Goal: Communication & Community: Answer question/provide support

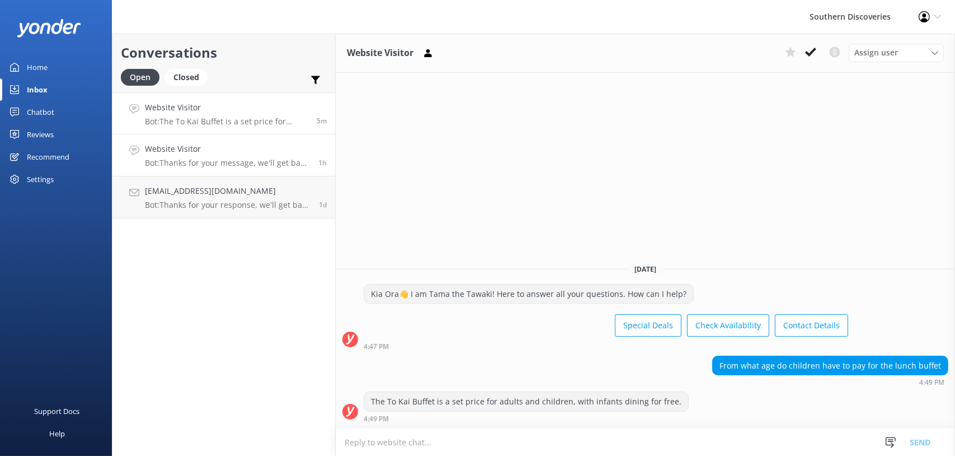
click at [199, 166] on p "Bot: Thanks for your message, we'll get back to you as soon as we can. You're a…" at bounding box center [227, 163] width 165 height 10
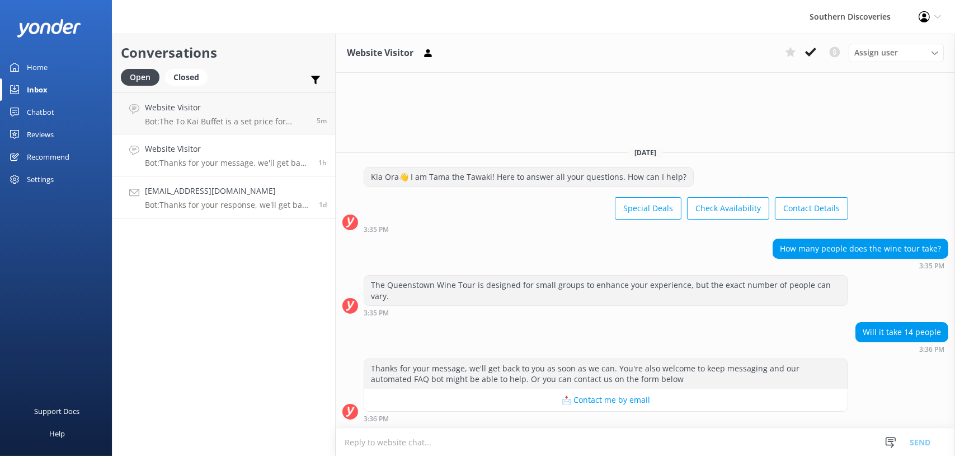
click at [208, 198] on div "[EMAIL_ADDRESS][DOMAIN_NAME] Bot: Thanks for your response, we'll get back to y…" at bounding box center [228, 197] width 166 height 25
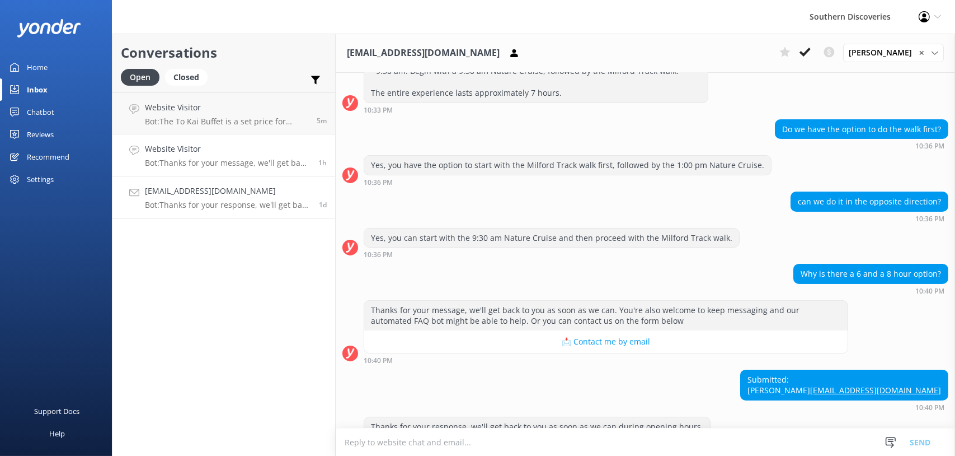
scroll to position [269, 0]
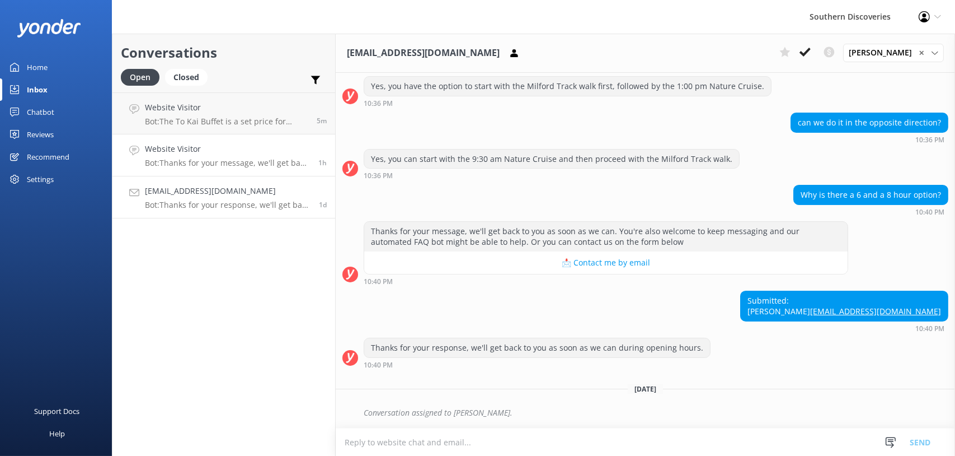
click at [211, 171] on link "Website Visitor Bot: Thanks for your message, we'll get back to you as soon as …" at bounding box center [223, 155] width 223 height 42
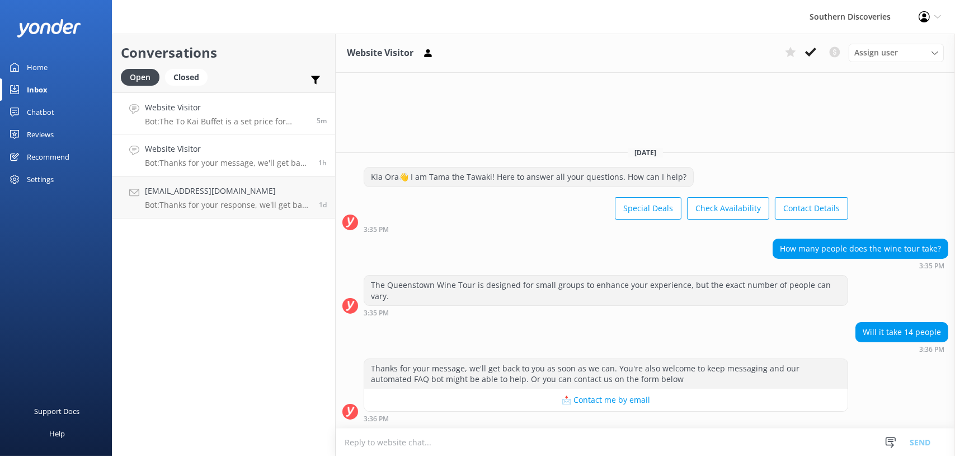
click at [200, 125] on p "Bot: The To Kai Buffet is a set price for adults and children, with infants din…" at bounding box center [226, 121] width 163 height 10
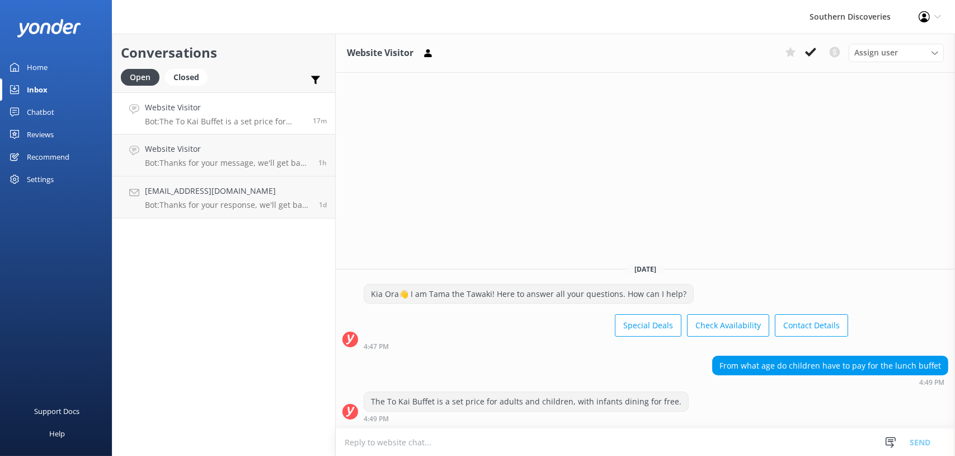
click at [184, 121] on p "Bot: The To Kai Buffet is a set price for adults and children, with infants din…" at bounding box center [224, 121] width 159 height 10
click at [200, 165] on p "Bot: Thanks for your message, we'll get back to you as soon as we can. You're a…" at bounding box center [227, 163] width 165 height 10
